Goal: Transaction & Acquisition: Purchase product/service

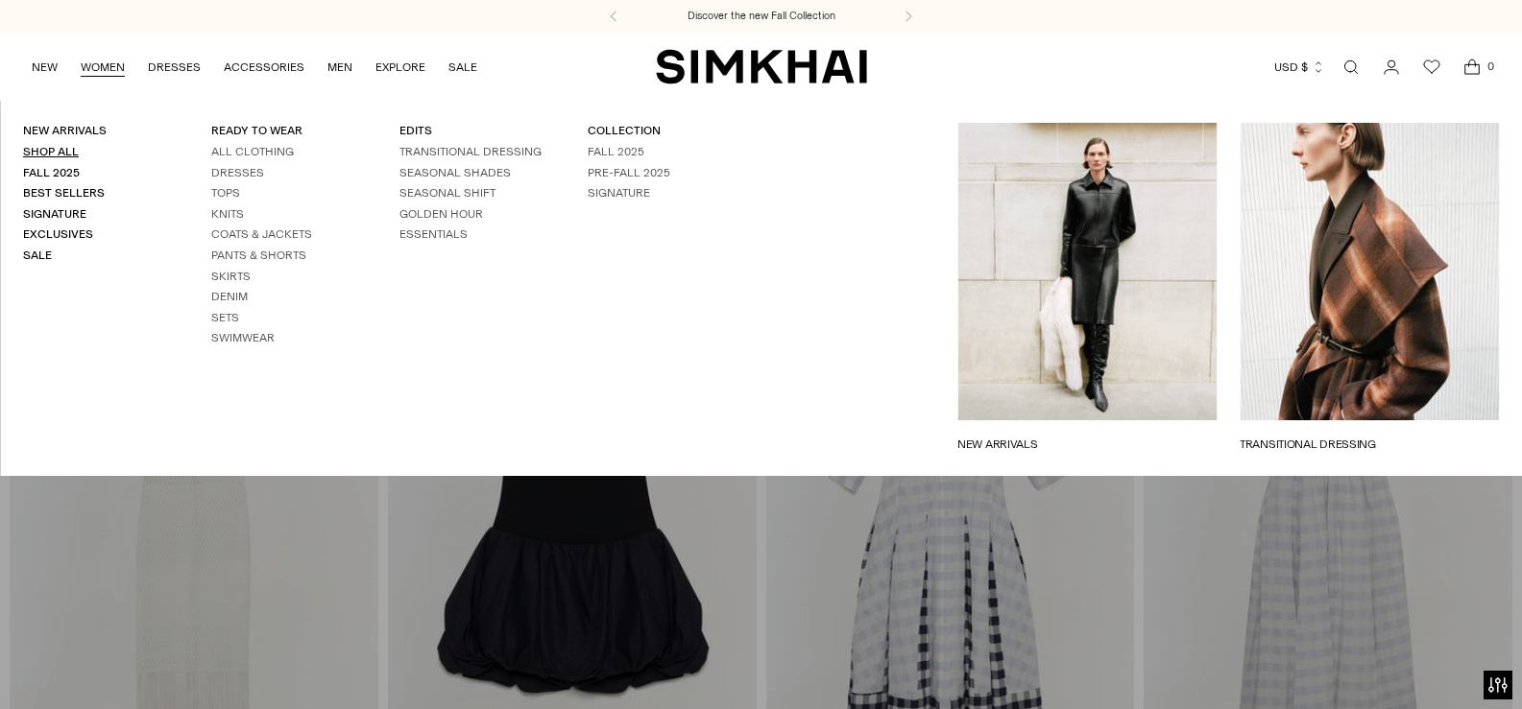
click at [57, 149] on link "Shop All" at bounding box center [51, 151] width 56 height 13
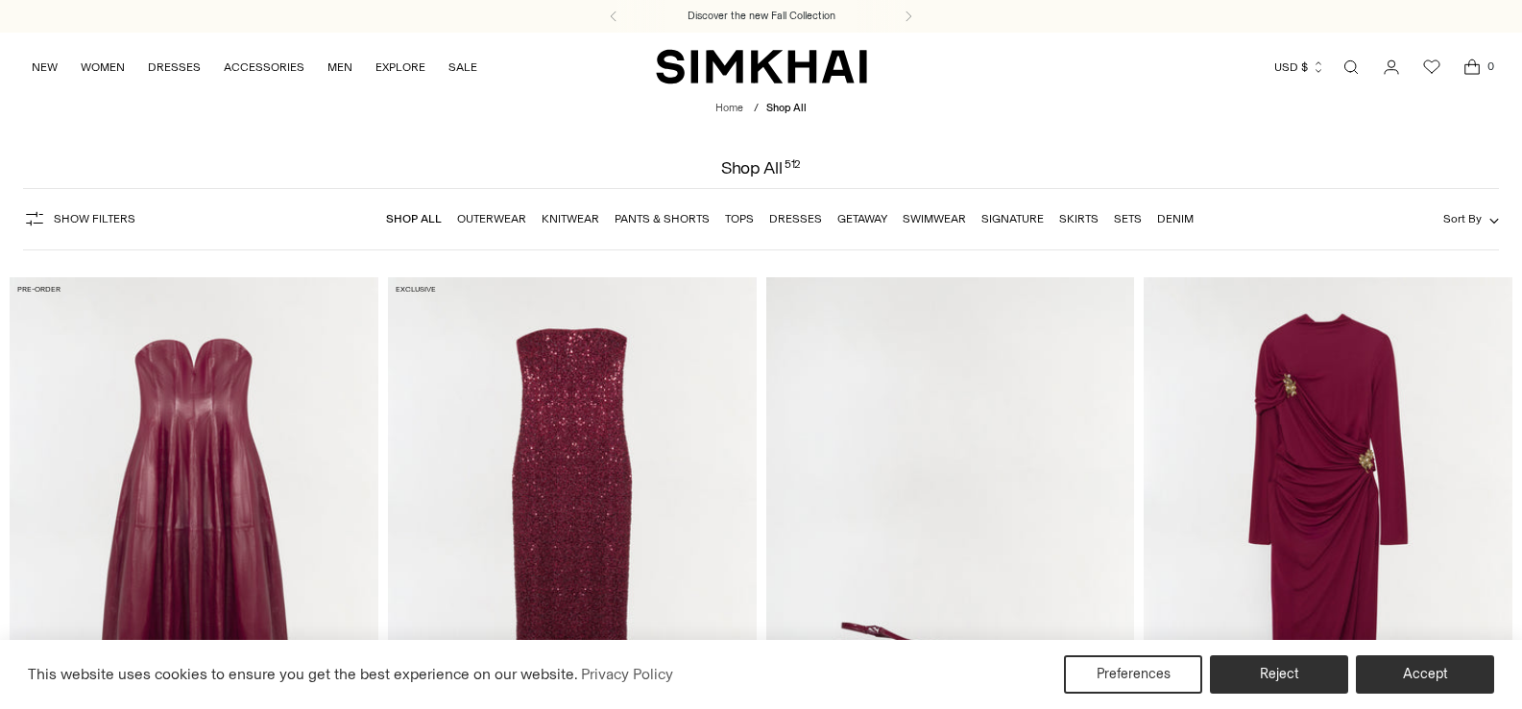
click at [1482, 221] on button "Sort By" at bounding box center [1471, 218] width 56 height 21
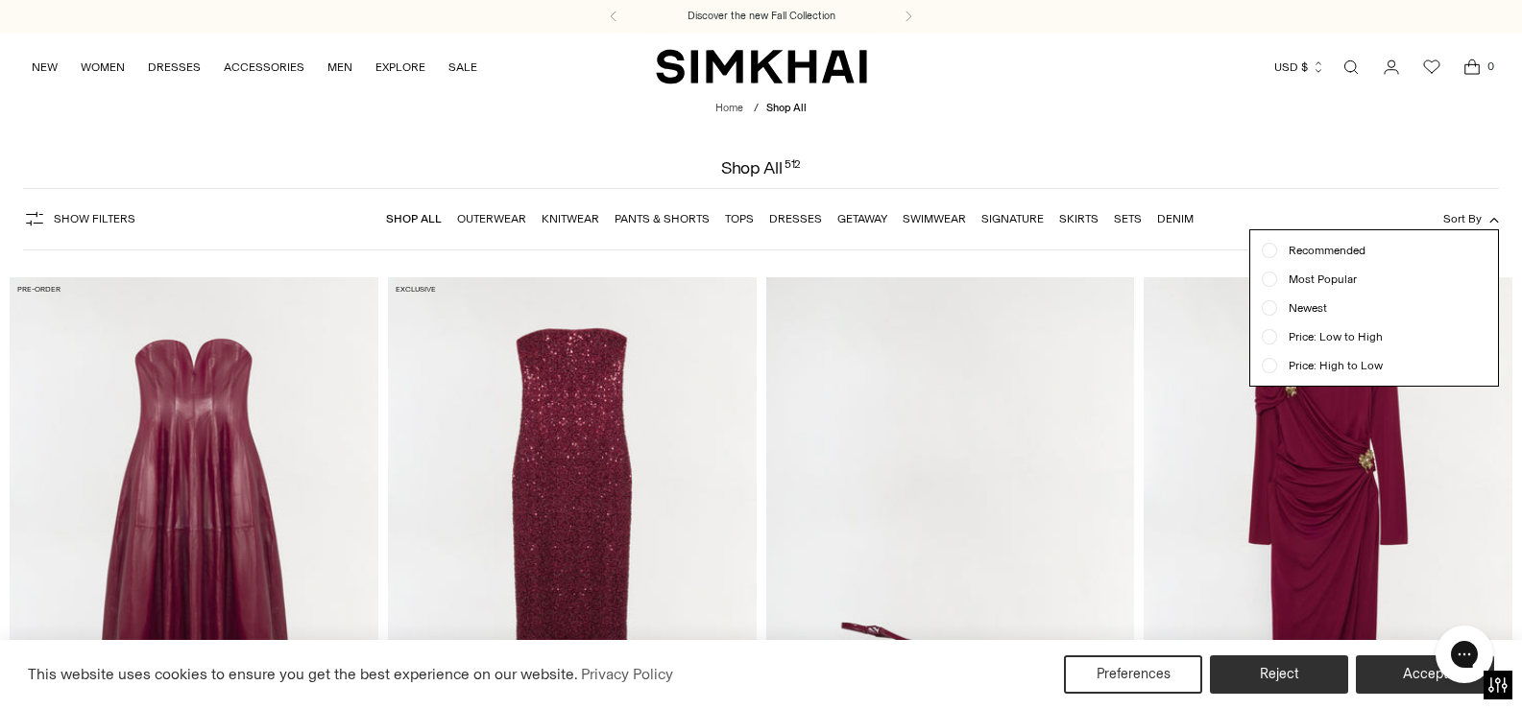
click at [1358, 335] on span "Price: Low to High" at bounding box center [1330, 336] width 106 height 17
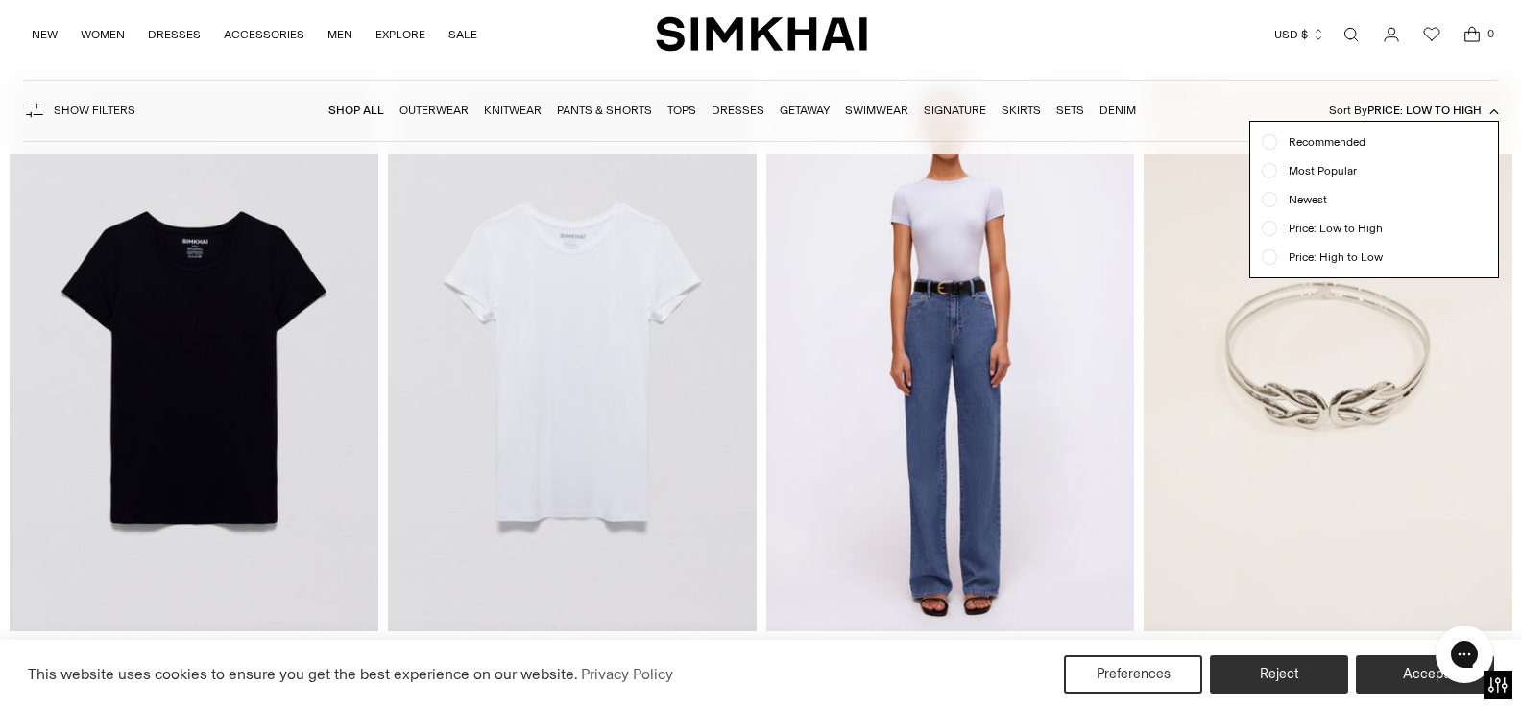
scroll to position [2770, 0]
